Goal: Transaction & Acquisition: Purchase product/service

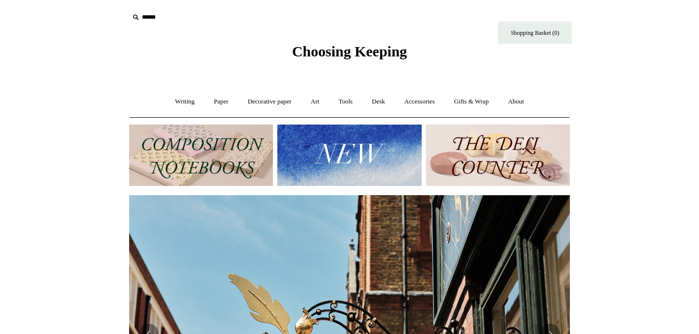
click at [146, 18] on input "text" at bounding box center [189, 17] width 121 height 18
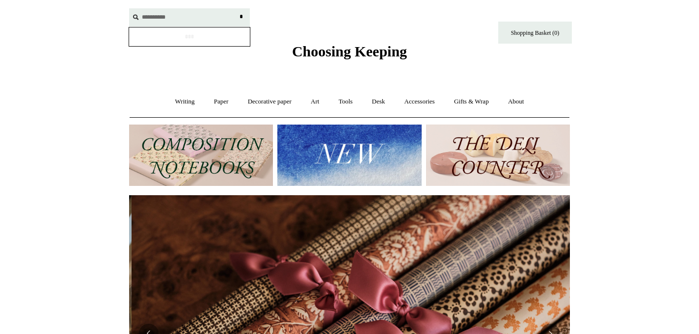
scroll to position [0, 881]
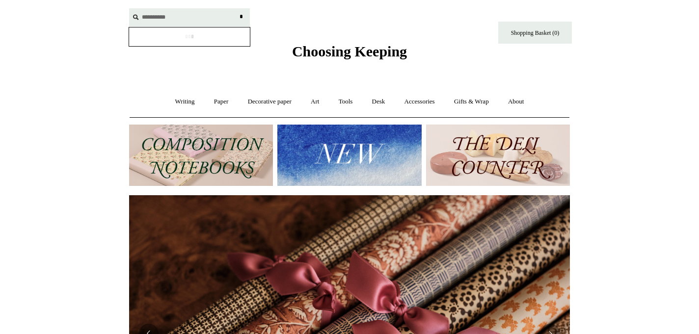
type input "**********"
click at [236, 8] on input "*" at bounding box center [241, 16] width 10 height 17
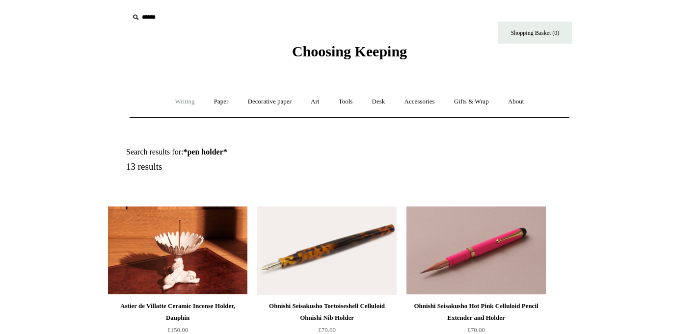
click at [181, 102] on link "Writing +" at bounding box center [184, 102] width 37 height 26
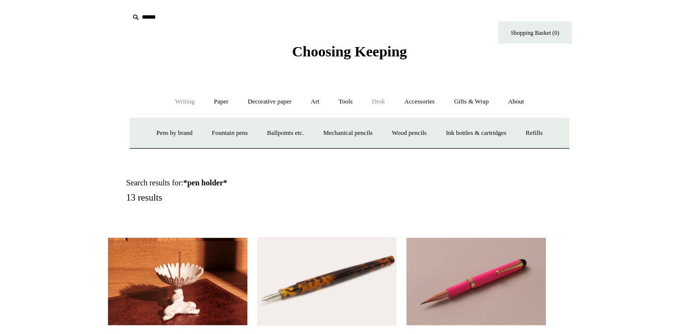
click at [387, 101] on link "Desk +" at bounding box center [378, 102] width 31 height 26
click at [389, 131] on link "Desk Accessories" at bounding box center [391, 133] width 62 height 26
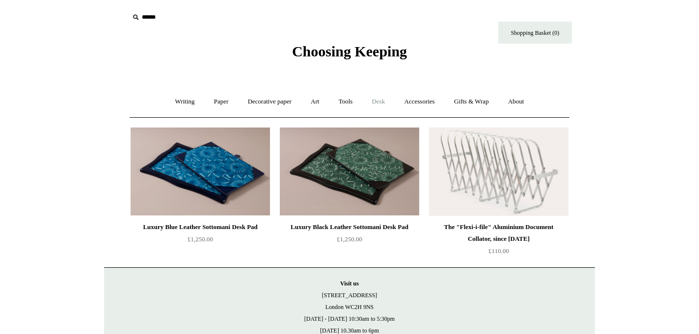
click at [377, 103] on link "Desk +" at bounding box center [378, 102] width 31 height 26
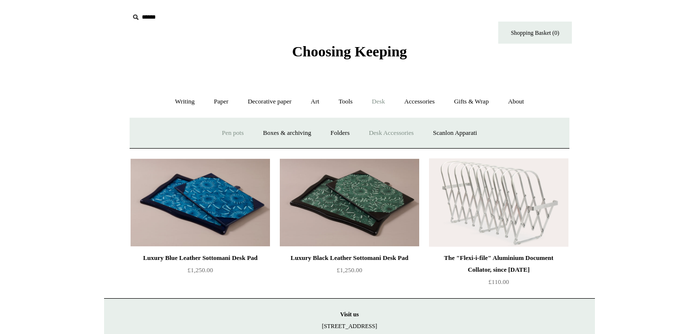
click at [226, 132] on link "Pen pots" at bounding box center [232, 133] width 39 height 26
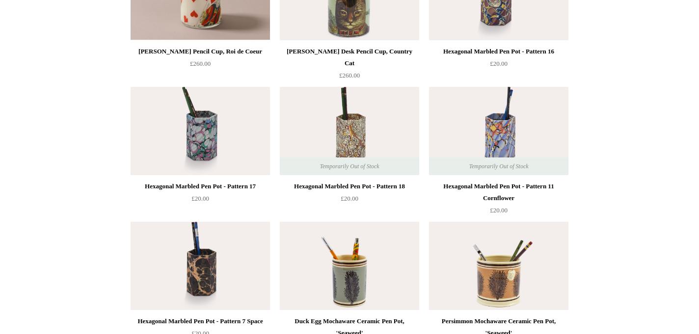
scroll to position [307, 0]
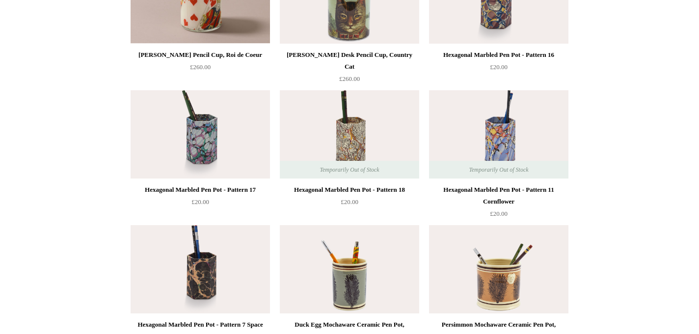
click at [211, 180] on div "Hexagonal Marbled Pen Pot - Pattern 17 £20.00" at bounding box center [200, 156] width 139 height 133
click at [214, 190] on div "Hexagonal Marbled Pen Pot - Pattern 17" at bounding box center [200, 190] width 134 height 12
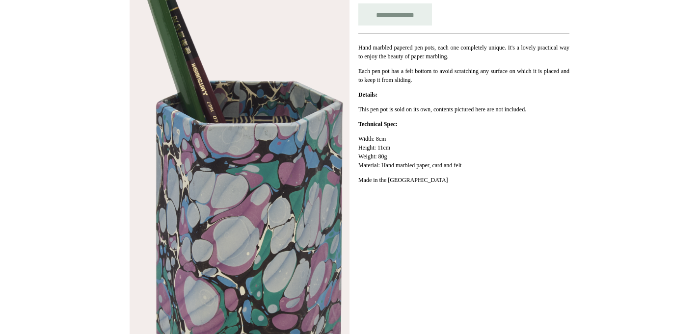
scroll to position [214, 0]
